Goal: Task Accomplishment & Management: Use online tool/utility

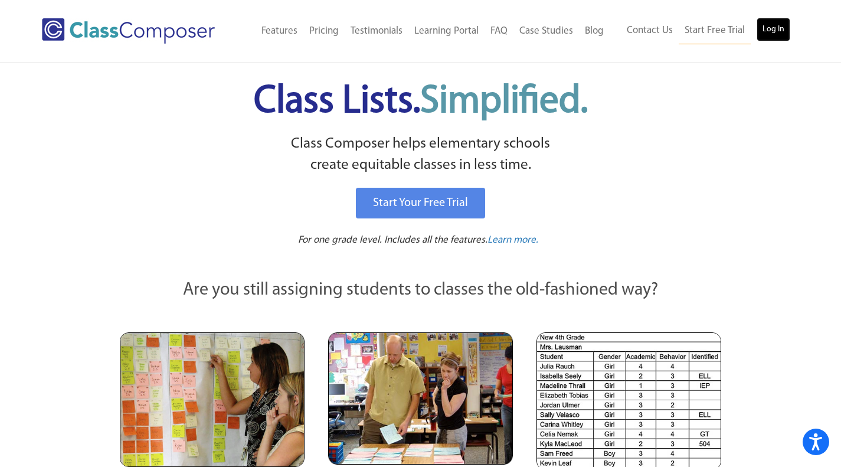
click at [775, 40] on link "Log In" at bounding box center [774, 30] width 34 height 24
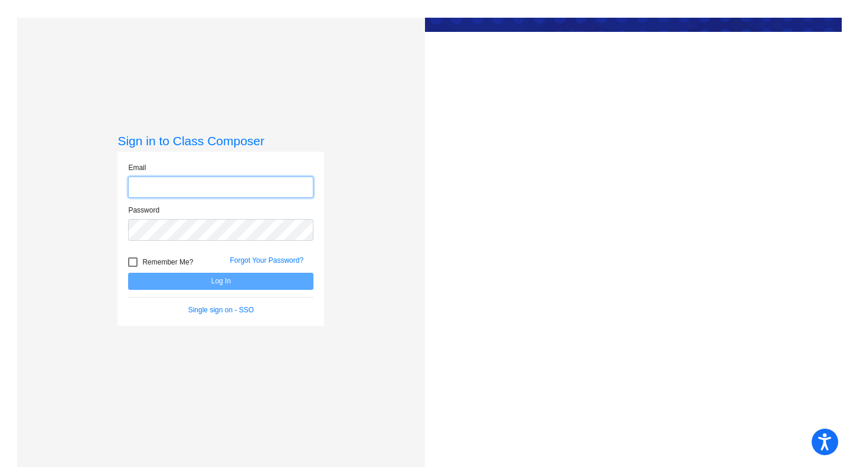
type input "[EMAIL_ADDRESS][DOMAIN_NAME]"
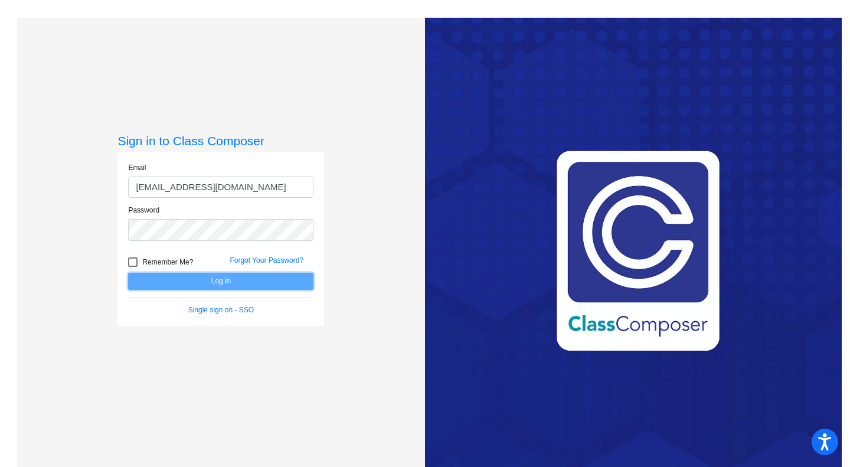
click at [240, 281] on button "Log In" at bounding box center [220, 281] width 185 height 17
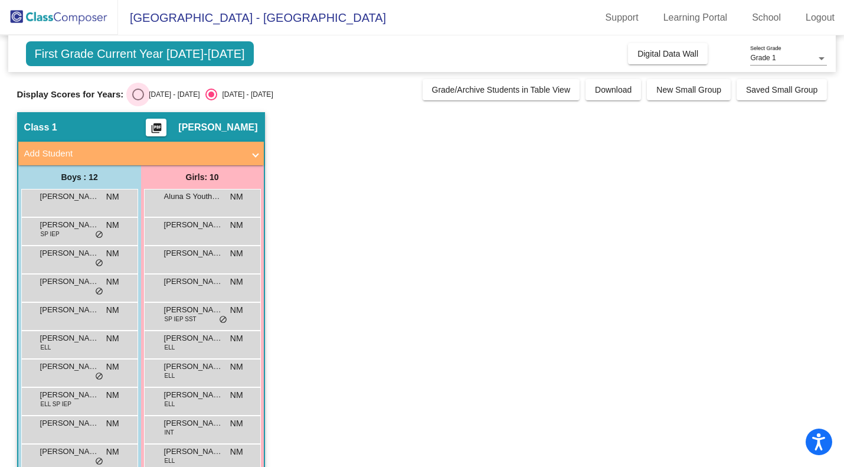
click at [144, 99] on div "[DATE] - [DATE]" at bounding box center [171, 94] width 55 height 11
click at [138, 100] on input "[DATE] - [DATE]" at bounding box center [138, 100] width 1 height 1
radio input "true"
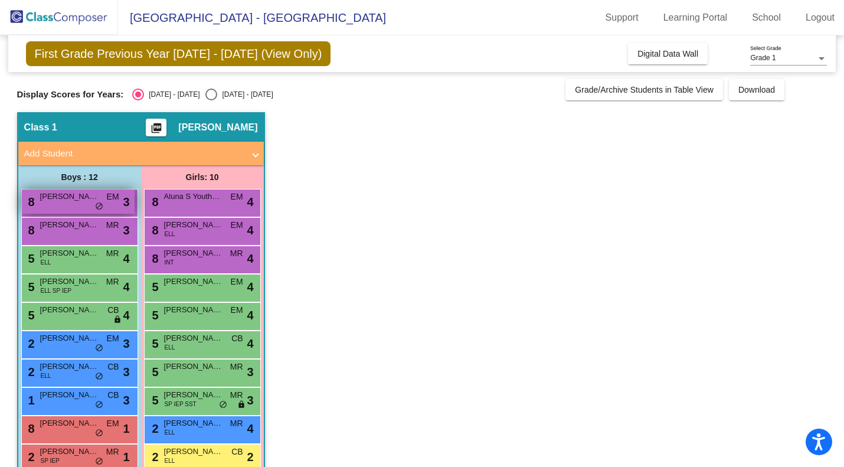
click at [108, 207] on div "8 [PERSON_NAME] EM lock do_not_disturb_alt 3" at bounding box center [78, 201] width 113 height 24
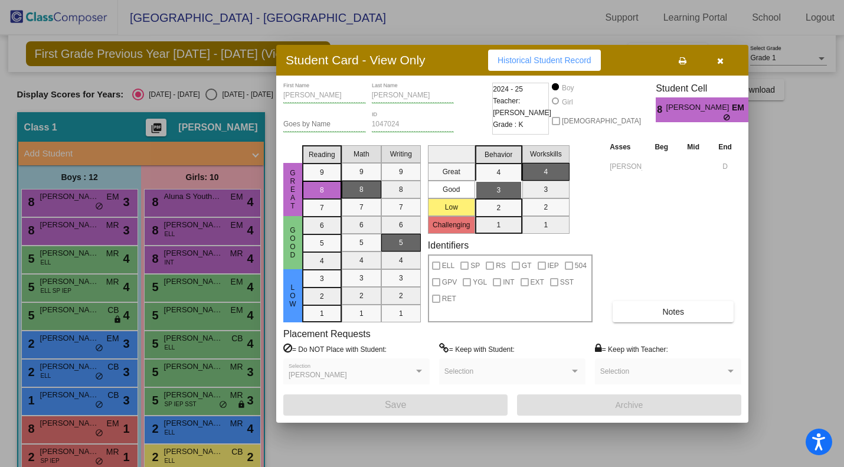
click at [78, 259] on div at bounding box center [422, 233] width 844 height 467
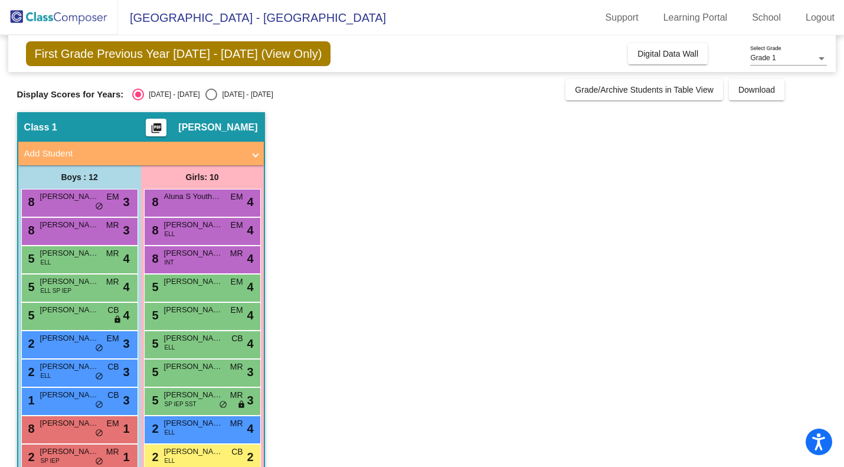
click at [78, 259] on div "5 Leo Cortes Gutierrez ELL MR lock do_not_disturb_alt 4" at bounding box center [78, 258] width 113 height 24
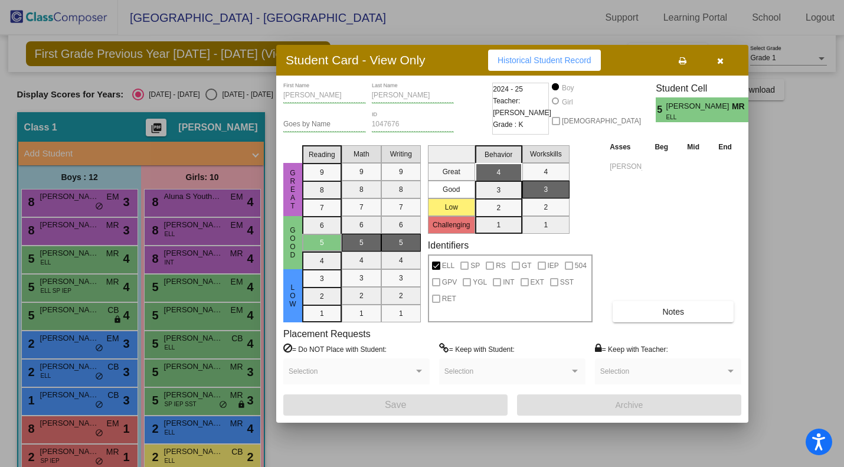
click at [70, 293] on div at bounding box center [422, 233] width 844 height 467
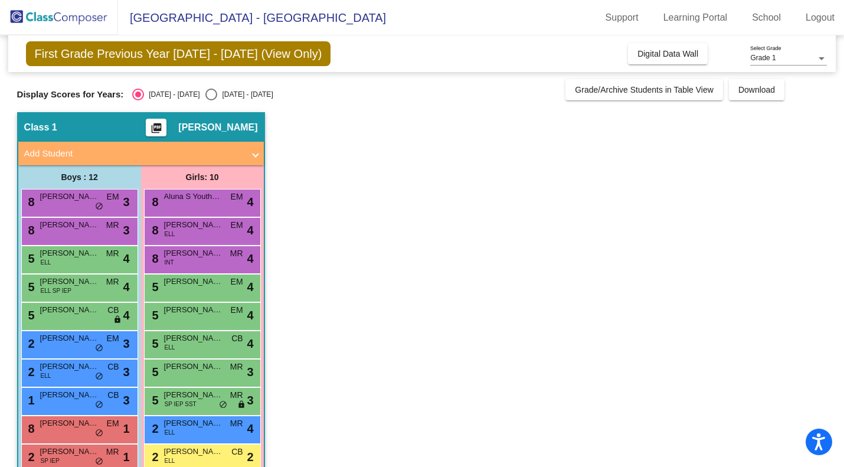
click at [70, 293] on span "ELL SP IEP" at bounding box center [56, 290] width 31 height 9
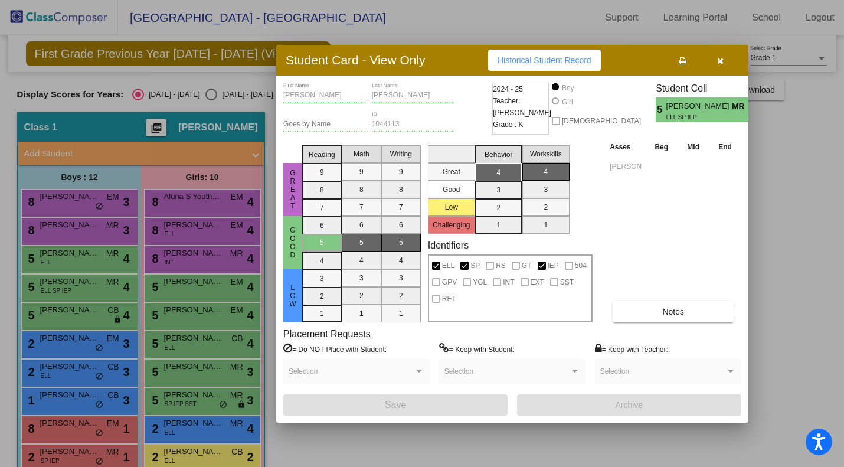
click at [60, 377] on div at bounding box center [422, 233] width 844 height 467
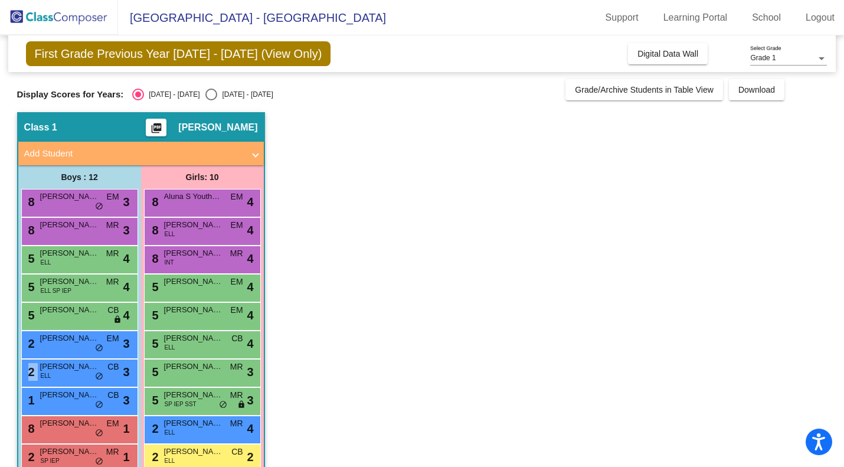
click at [60, 377] on div "2 Uriel Cabrera Hurtado ELL CB lock do_not_disturb_alt 3" at bounding box center [78, 371] width 113 height 24
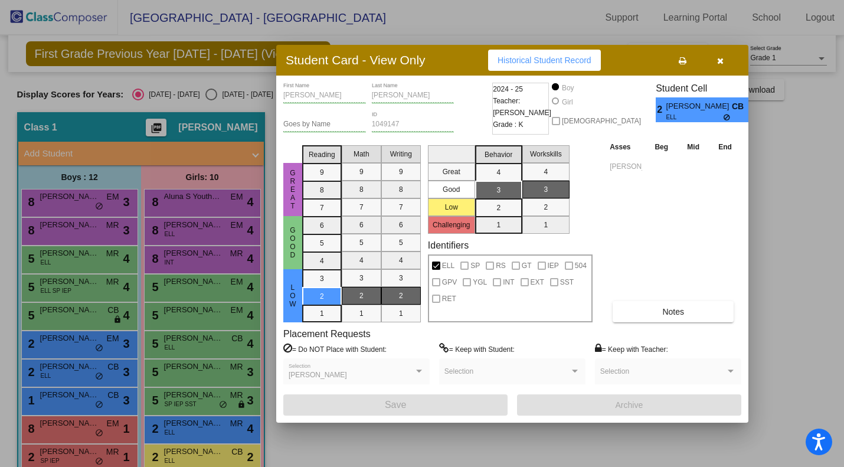
click at [212, 457] on div at bounding box center [422, 233] width 844 height 467
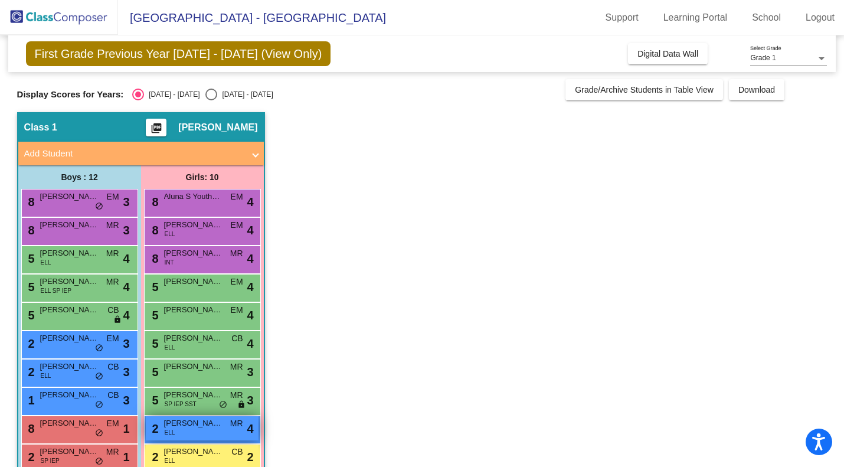
scroll to position [81, 0]
